Goal: Transaction & Acquisition: Purchase product/service

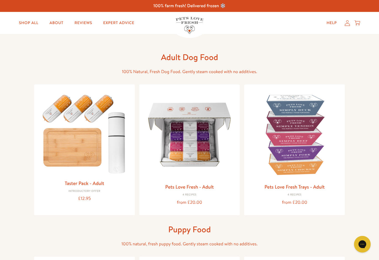
click at [192, 170] on img at bounding box center [190, 135] width 92 height 92
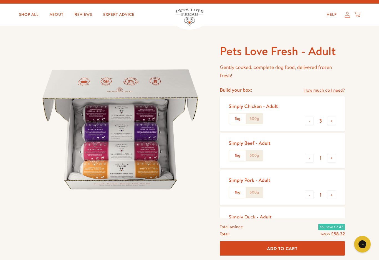
scroll to position [15, 0]
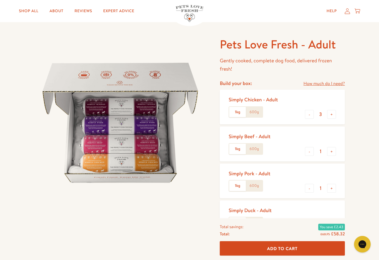
click at [332, 185] on button "+" at bounding box center [331, 188] width 9 height 9
type input "2"
click at [306, 113] on button "-" at bounding box center [309, 114] width 9 height 9
click at [309, 112] on button "-" at bounding box center [309, 114] width 9 height 9
type input "1"
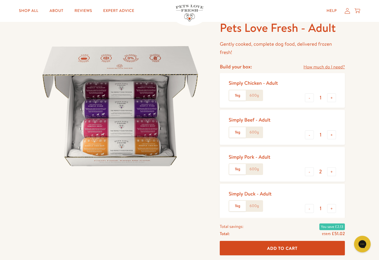
scroll to position [32, 0]
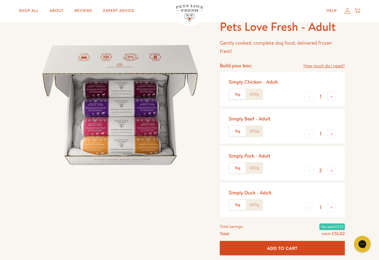
click at [333, 207] on button "+" at bounding box center [331, 207] width 9 height 9
click at [311, 193] on div "Simply Duck - Adult 1kg 600g - 2 +" at bounding box center [282, 200] width 125 height 35
click at [311, 206] on button "-" at bounding box center [309, 207] width 9 height 9
type input "1"
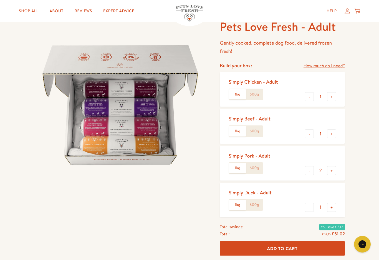
click at [299, 256] on button "Add To Cart" at bounding box center [282, 248] width 125 height 15
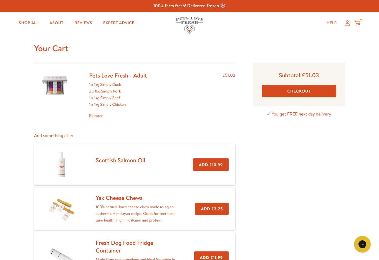
click at [304, 90] on button "Checkout" at bounding box center [299, 91] width 74 height 12
